Goal: Obtain resource: Obtain resource

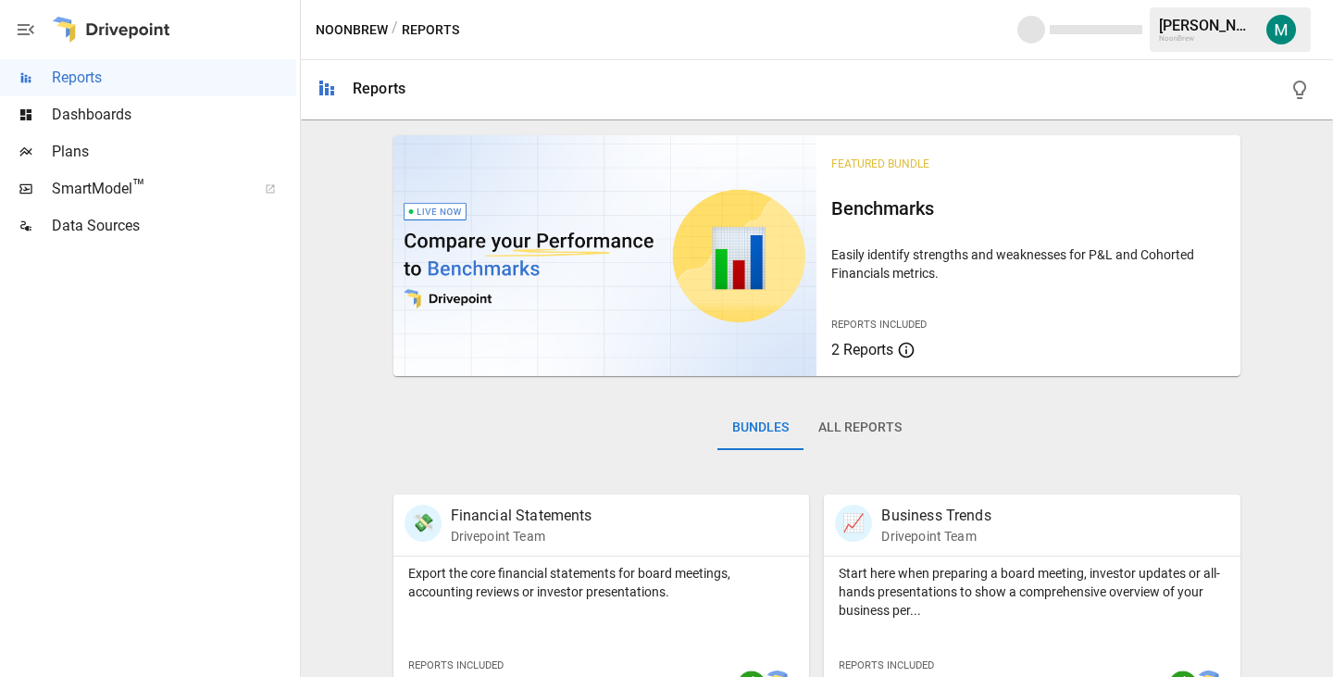
click at [123, 155] on span "Plans" at bounding box center [174, 152] width 244 height 22
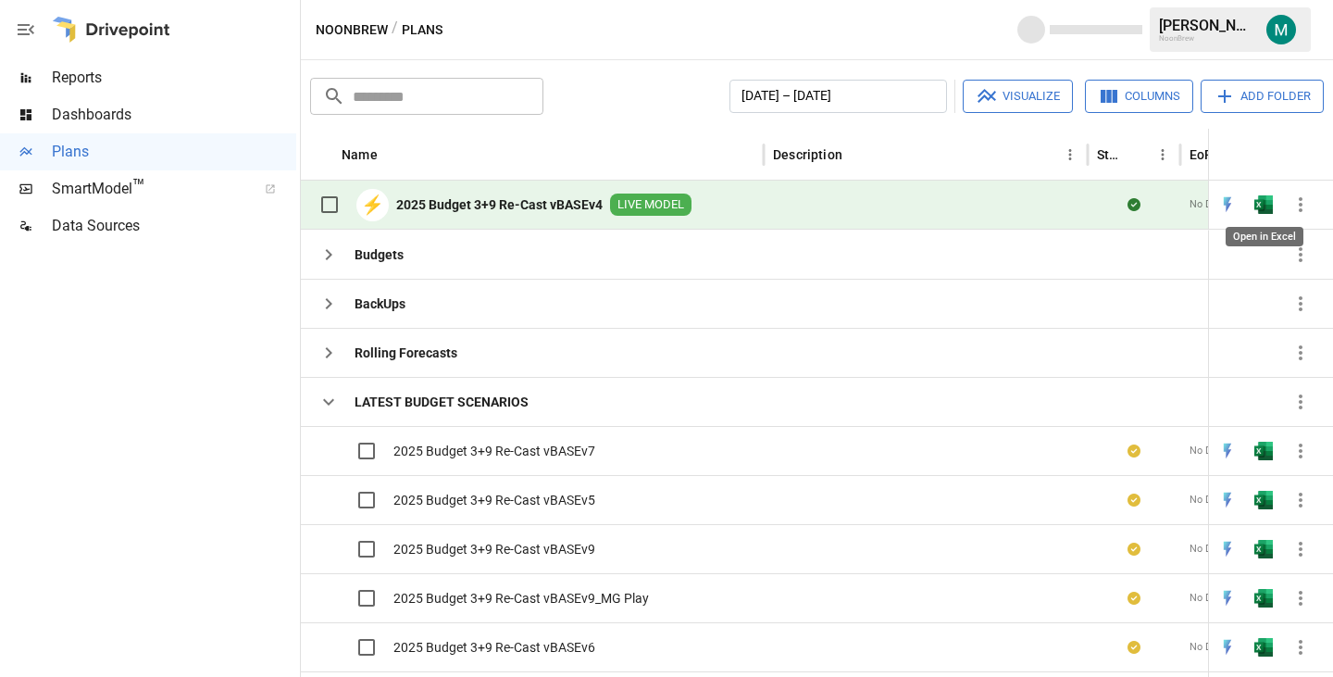
click at [1263, 204] on img "Open in Excel" at bounding box center [1264, 204] width 19 height 19
click at [1268, 214] on button "button" at bounding box center [1263, 205] width 59 height 28
click at [1268, 203] on img "Open in Excel" at bounding box center [1264, 204] width 19 height 19
click at [1263, 204] on img "Open in Excel" at bounding box center [1264, 204] width 19 height 19
click at [1266, 206] on img "Open in Excel" at bounding box center [1264, 204] width 19 height 19
